Goal: Task Accomplishment & Management: Manage account settings

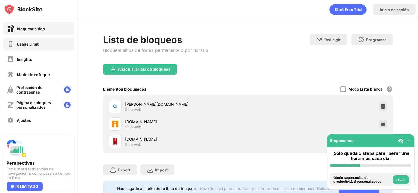
click at [40, 45] on div "Usage Limit" at bounding box center [38, 43] width 71 height 13
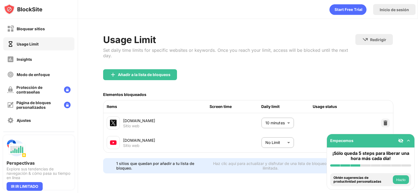
scroll to position [1, 0]
click at [275, 140] on body "Bloquear sitios Usage Limit Insights Modo de enfoque Protección de contraseñas …" at bounding box center [209, 96] width 418 height 193
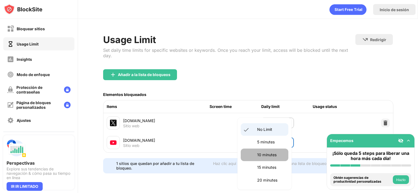
click at [270, 154] on p "10 minutes" at bounding box center [271, 155] width 28 height 6
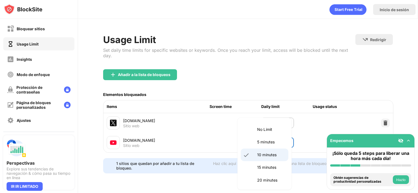
click at [270, 145] on body "Bloquear sitios Usage Limit Insights Modo de enfoque Protección de contraseñas …" at bounding box center [209, 96] width 418 height 193
click at [25, 29] on div at bounding box center [209, 96] width 418 height 193
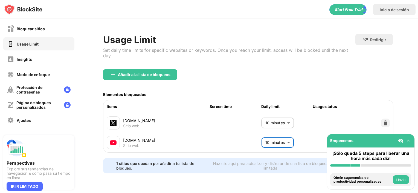
click at [278, 142] on body "Bloquear sitios Usage Limit Insights Modo de enfoque Protección de contraseñas …" at bounding box center [209, 96] width 418 height 193
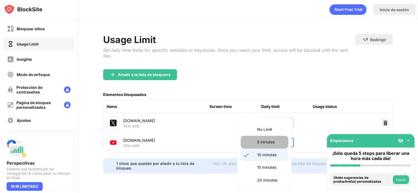
click at [270, 145] on p "5 minutes" at bounding box center [271, 142] width 28 height 6
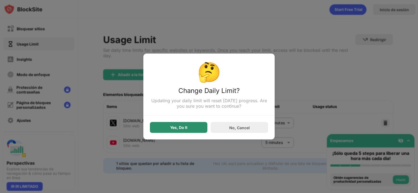
click at [171, 126] on div "Yes, Do It" at bounding box center [178, 128] width 17 height 4
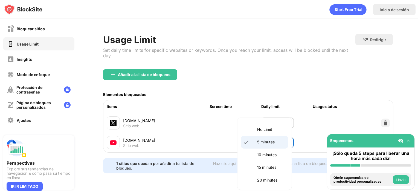
click at [284, 140] on body "Bloquear sitios Usage Limit Insights Modo de enfoque Protección de contraseñas …" at bounding box center [209, 96] width 418 height 193
click at [258, 83] on div at bounding box center [209, 96] width 418 height 193
click at [279, 145] on body "Bloquear sitios Usage Limit Insights Modo de enfoque Protección de contraseñas …" at bounding box center [209, 96] width 418 height 193
click at [265, 154] on p "10 minutes" at bounding box center [271, 155] width 28 height 6
type input "**"
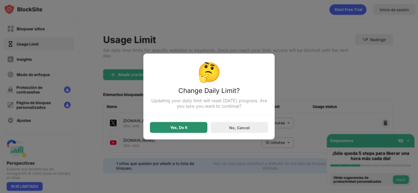
click at [188, 127] on div "Yes, Do It" at bounding box center [178, 127] width 57 height 11
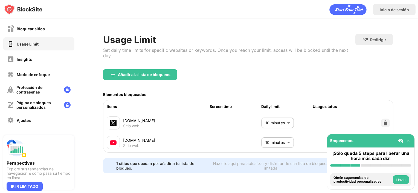
click at [280, 122] on body "Bloquear sitios Usage Limit Insights Modo de enfoque Protección de contraseñas …" at bounding box center [209, 96] width 418 height 193
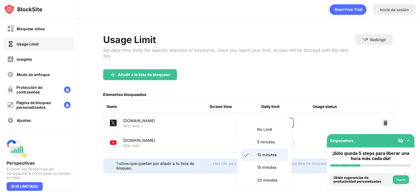
click at [232, 129] on div at bounding box center [209, 96] width 418 height 193
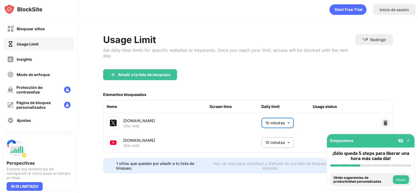
click at [272, 120] on body "Bloquear sitios Usage Limit Insights Modo de enfoque Protección de contraseñas …" at bounding box center [209, 96] width 418 height 193
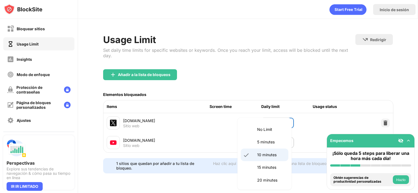
click at [267, 138] on li "5 minutes" at bounding box center [264, 142] width 48 height 13
type input "*"
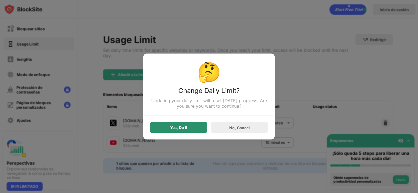
click at [191, 130] on div "Yes, Do It" at bounding box center [178, 127] width 57 height 11
